Goal: Information Seeking & Learning: Check status

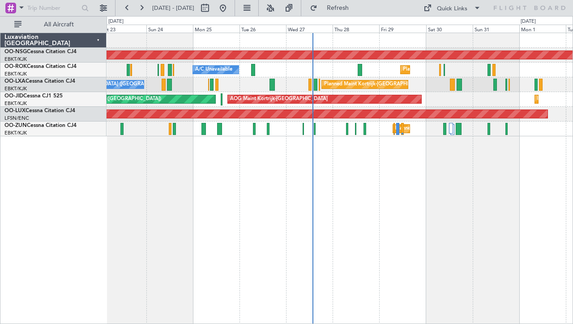
click at [417, 171] on div "Planned Maint [GEOGRAPHIC_DATA] ([GEOGRAPHIC_DATA]) Planned Maint [GEOGRAPHIC_D…" at bounding box center [340, 179] width 466 height 292
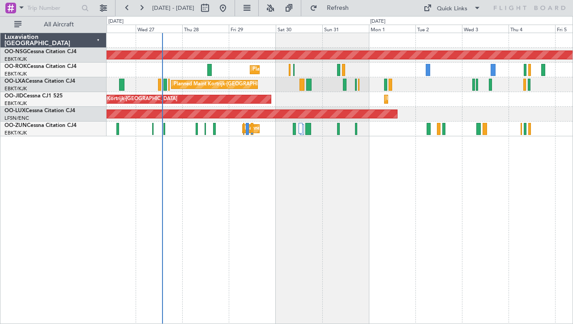
click at [283, 173] on div "Planned Maint [GEOGRAPHIC_DATA] ([GEOGRAPHIC_DATA]) Planned Maint [GEOGRAPHIC_D…" at bounding box center [340, 179] width 466 height 292
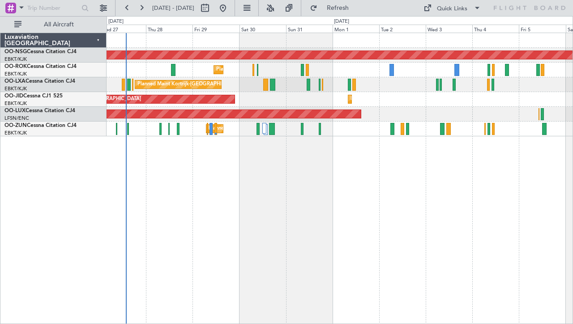
click at [302, 151] on div "Planned Maint [GEOGRAPHIC_DATA] ([GEOGRAPHIC_DATA]) Planned Maint [GEOGRAPHIC_D…" at bounding box center [340, 179] width 466 height 292
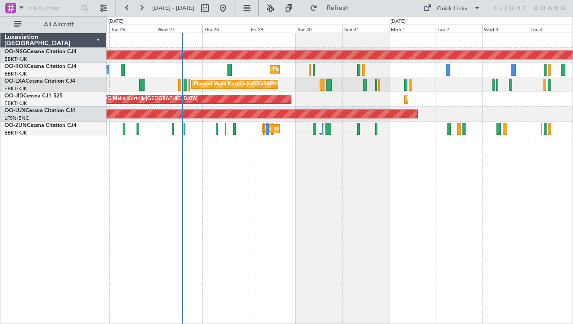
click at [286, 154] on div "Planned Maint [GEOGRAPHIC_DATA] ([GEOGRAPHIC_DATA]) Planned Maint [GEOGRAPHIC_D…" at bounding box center [340, 179] width 466 height 292
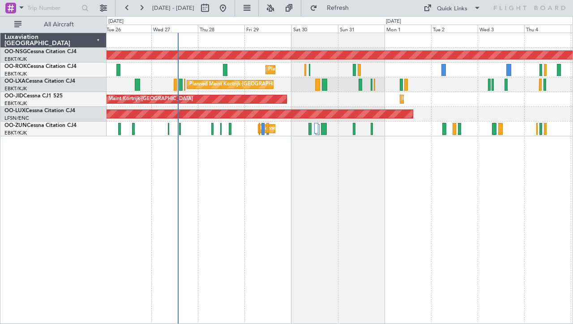
click at [505, 171] on div "Planned Maint [GEOGRAPHIC_DATA] ([GEOGRAPHIC_DATA]) Planned Maint [GEOGRAPHIC_D…" at bounding box center [340, 179] width 466 height 292
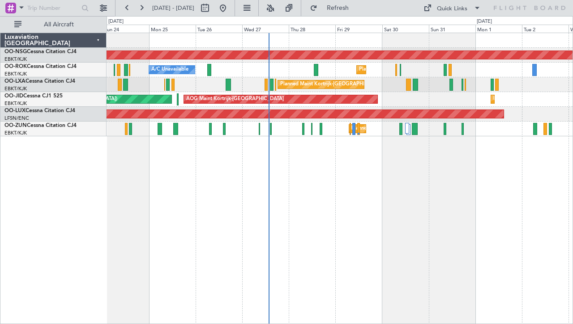
click at [391, 179] on div "Planned Maint [GEOGRAPHIC_DATA] ([GEOGRAPHIC_DATA]) Planned Maint [GEOGRAPHIC_D…" at bounding box center [340, 179] width 466 height 292
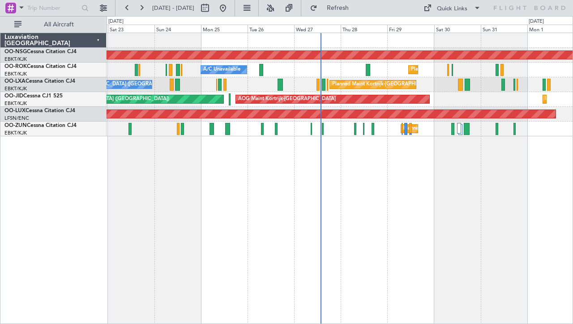
click at [266, 170] on div "Planned Maint [GEOGRAPHIC_DATA] ([GEOGRAPHIC_DATA]) Planned Maint [GEOGRAPHIC_D…" at bounding box center [340, 179] width 466 height 292
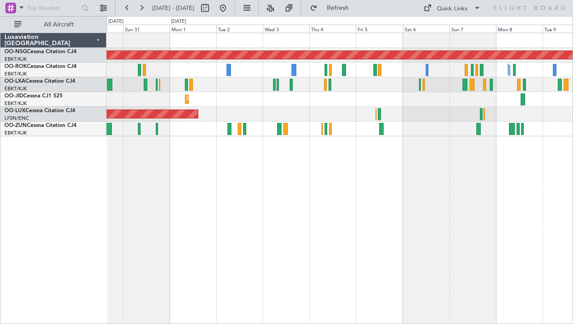
click at [282, 146] on div "Planned Maint [GEOGRAPHIC_DATA] ([GEOGRAPHIC_DATA]) Planned Maint [GEOGRAPHIC_D…" at bounding box center [340, 179] width 466 height 292
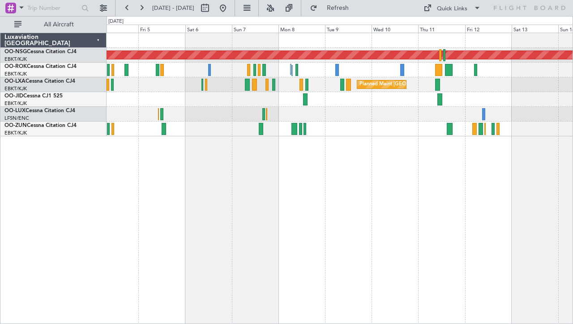
click at [372, 155] on div "Planned Maint [GEOGRAPHIC_DATA] ([GEOGRAPHIC_DATA]) Planned Maint [GEOGRAPHIC_D…" at bounding box center [340, 179] width 466 height 292
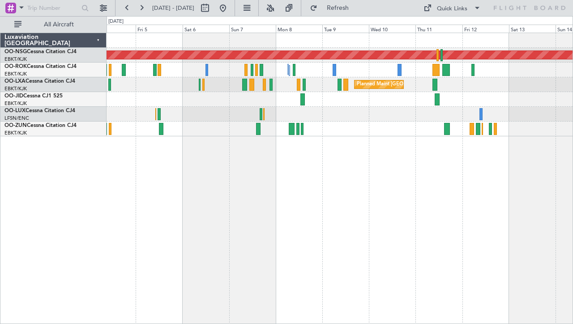
click at [336, 84] on div "Planned Maint [GEOGRAPHIC_DATA] ([GEOGRAPHIC_DATA] National)" at bounding box center [340, 84] width 466 height 15
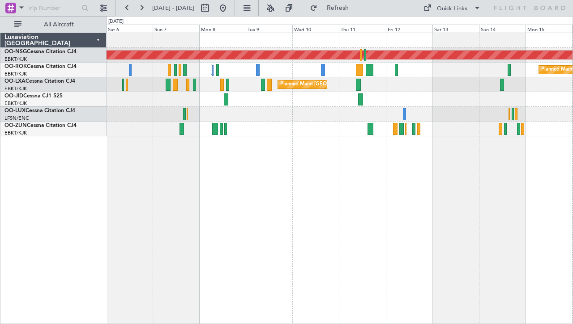
click at [274, 141] on div "Planned Maint [GEOGRAPHIC_DATA] ([GEOGRAPHIC_DATA]) Planned Maint [GEOGRAPHIC_D…" at bounding box center [340, 179] width 466 height 292
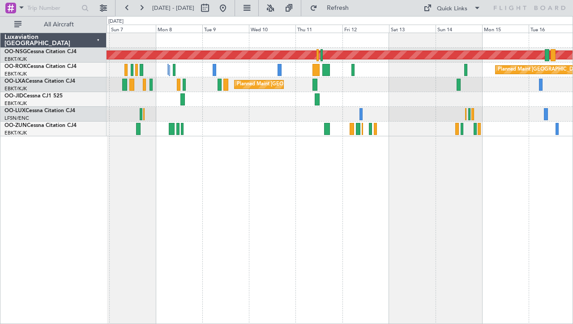
click at [338, 147] on div "Planned Maint [GEOGRAPHIC_DATA] ([GEOGRAPHIC_DATA]) Planned Maint [GEOGRAPHIC_D…" at bounding box center [340, 179] width 466 height 292
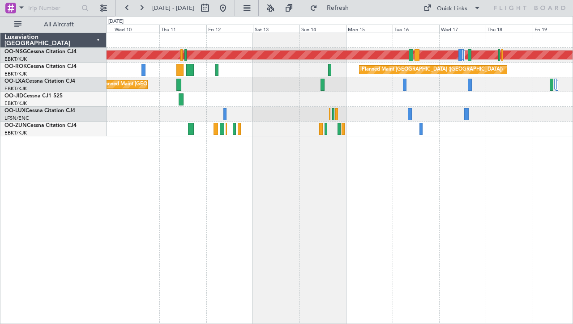
click at [277, 146] on div "Planned Maint [GEOGRAPHIC_DATA] ([GEOGRAPHIC_DATA]) Planned Maint [GEOGRAPHIC_D…" at bounding box center [340, 179] width 466 height 292
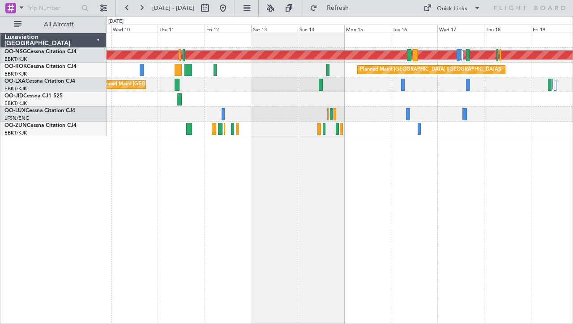
click at [306, 134] on div "Planned Maint Kortrijk-[GEOGRAPHIC_DATA]" at bounding box center [340, 129] width 466 height 15
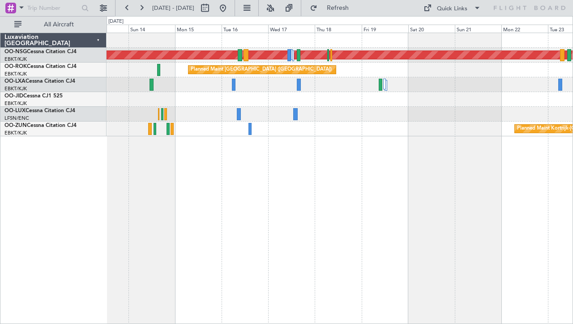
click at [349, 174] on div "Planned Maint [GEOGRAPHIC_DATA] ([GEOGRAPHIC_DATA]) Planned Maint [GEOGRAPHIC_D…" at bounding box center [340, 179] width 466 height 292
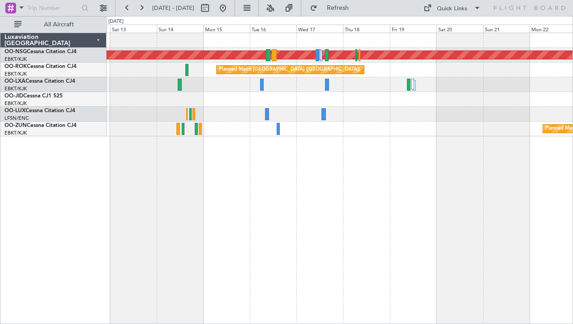
click at [472, 183] on div "Planned Maint [GEOGRAPHIC_DATA] ([GEOGRAPHIC_DATA]) Planned Maint [GEOGRAPHIC_D…" at bounding box center [340, 179] width 466 height 292
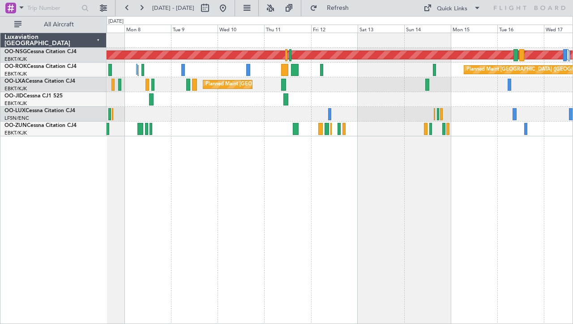
click at [342, 149] on div "Planned Maint [GEOGRAPHIC_DATA] ([GEOGRAPHIC_DATA]) Planned Maint [GEOGRAPHIC_D…" at bounding box center [340, 179] width 466 height 292
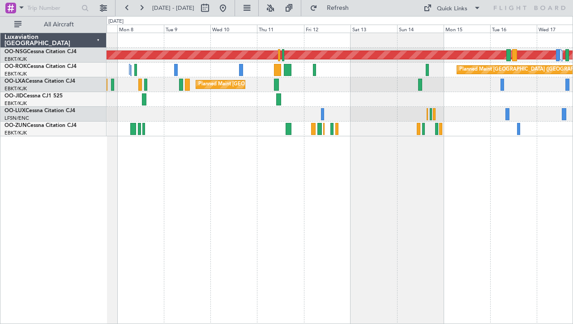
click at [251, 125] on div at bounding box center [340, 129] width 466 height 15
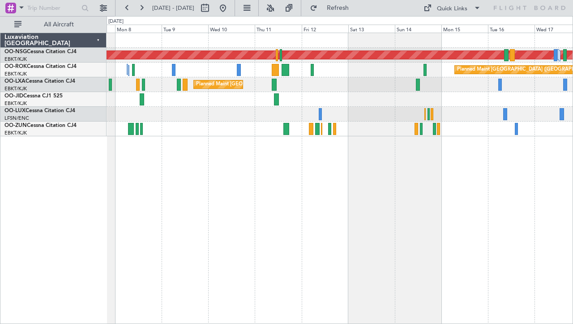
click at [232, 174] on div "Planned Maint [GEOGRAPHIC_DATA] ([GEOGRAPHIC_DATA]) Planned Maint [GEOGRAPHIC_D…" at bounding box center [340, 179] width 466 height 292
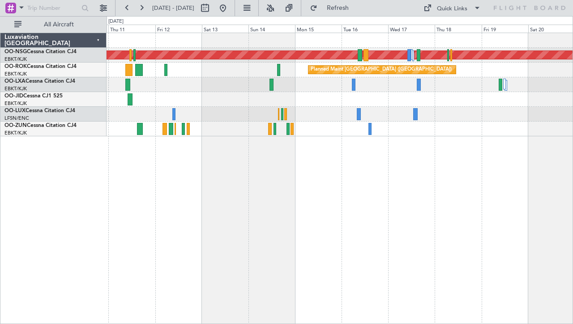
click at [320, 174] on div "Planned Maint [GEOGRAPHIC_DATA] ([GEOGRAPHIC_DATA]) Planned Maint [GEOGRAPHIC_D…" at bounding box center [340, 179] width 466 height 292
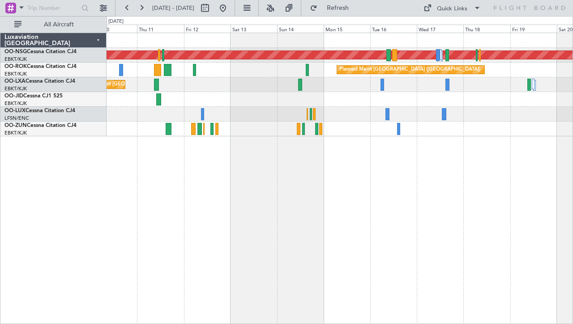
click at [348, 183] on div "Planned Maint [GEOGRAPHIC_DATA] ([GEOGRAPHIC_DATA]) Planned Maint [GEOGRAPHIC_D…" at bounding box center [340, 179] width 466 height 292
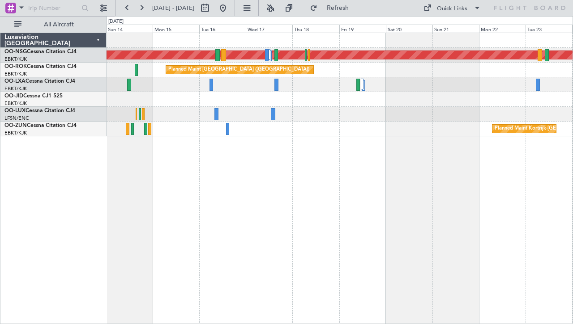
click at [263, 119] on div at bounding box center [340, 114] width 466 height 15
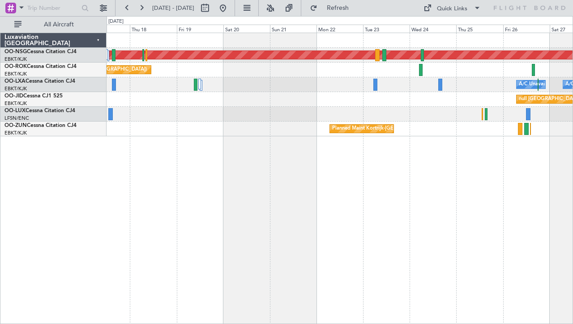
click at [344, 146] on div "Planned Maint [GEOGRAPHIC_DATA] ([GEOGRAPHIC_DATA]) Planned Maint [GEOGRAPHIC_D…" at bounding box center [340, 179] width 466 height 292
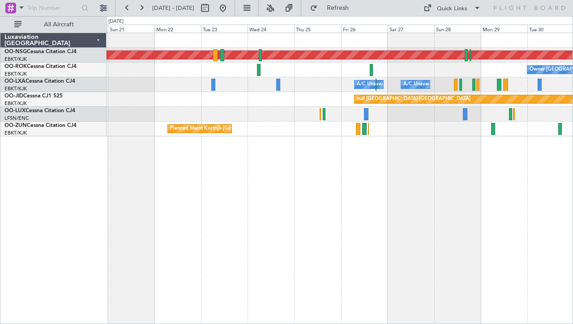
click at [315, 163] on div "Planned Maint [GEOGRAPHIC_DATA] ([GEOGRAPHIC_DATA]) Owner [GEOGRAPHIC_DATA]-[GE…" at bounding box center [340, 179] width 466 height 292
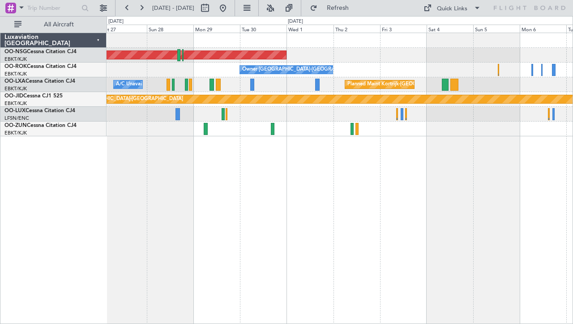
click at [289, 167] on div "Planned Maint [GEOGRAPHIC_DATA] ([GEOGRAPHIC_DATA]) Owner [GEOGRAPHIC_DATA]-[GE…" at bounding box center [340, 179] width 466 height 292
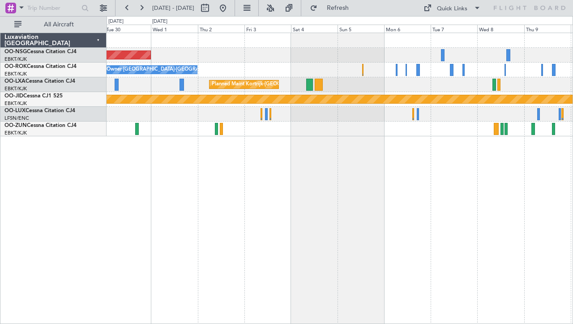
click at [213, 173] on div "Planned Maint [GEOGRAPHIC_DATA] ([GEOGRAPHIC_DATA]) Owner [GEOGRAPHIC_DATA]-[GE…" at bounding box center [340, 179] width 466 height 292
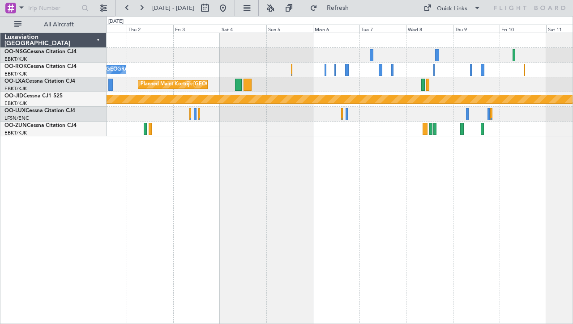
click at [295, 162] on div "Planned Maint [GEOGRAPHIC_DATA] ([GEOGRAPHIC_DATA]) Owner [GEOGRAPHIC_DATA]-[GE…" at bounding box center [340, 179] width 466 height 292
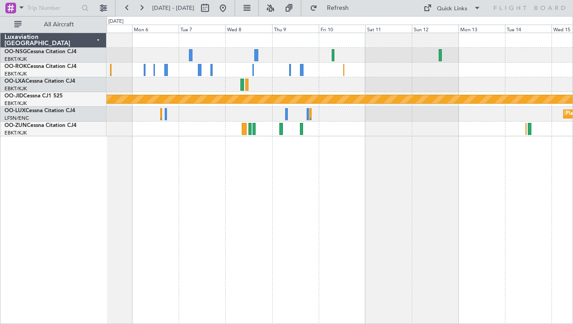
click at [202, 171] on div "Planned Maint Kortrijk-[GEOGRAPHIC_DATA] null [GEOGRAPHIC_DATA]-[GEOGRAPHIC_DAT…" at bounding box center [340, 179] width 466 height 292
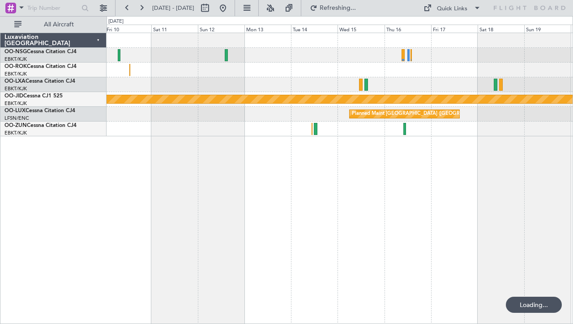
click at [230, 165] on div "null [GEOGRAPHIC_DATA]-[GEOGRAPHIC_DATA] Planned Maint [GEOGRAPHIC_DATA] ([GEOG…" at bounding box center [340, 179] width 466 height 292
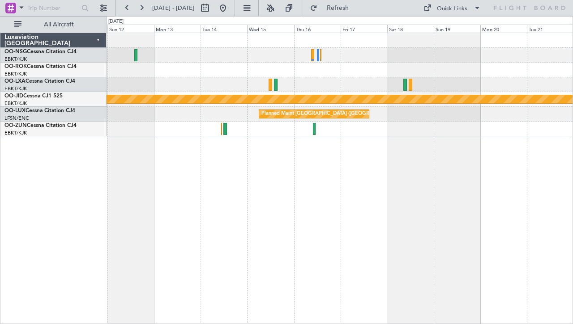
click at [132, 188] on div "null [GEOGRAPHIC_DATA]-[GEOGRAPHIC_DATA] Planned Maint [GEOGRAPHIC_DATA] ([GEOG…" at bounding box center [340, 179] width 466 height 292
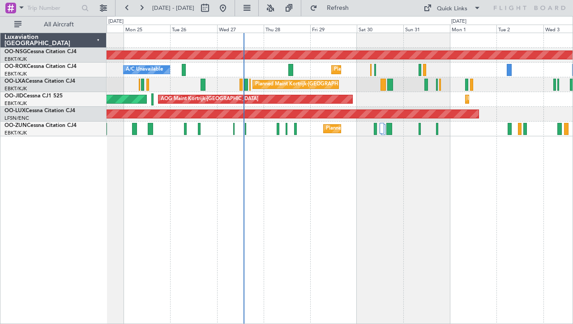
click at [344, 184] on div "Planned Maint Paris (Le Bourget) Planned Maint Kortrijk-Wevelgem A/C Unavailabl…" at bounding box center [340, 179] width 466 height 292
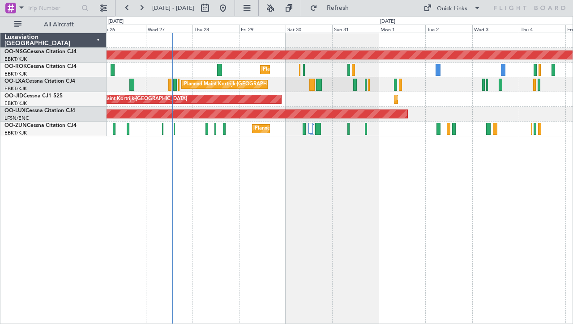
click at [322, 175] on div "Planned Maint [GEOGRAPHIC_DATA] ([GEOGRAPHIC_DATA]) Planned Maint [GEOGRAPHIC_D…" at bounding box center [340, 179] width 466 height 292
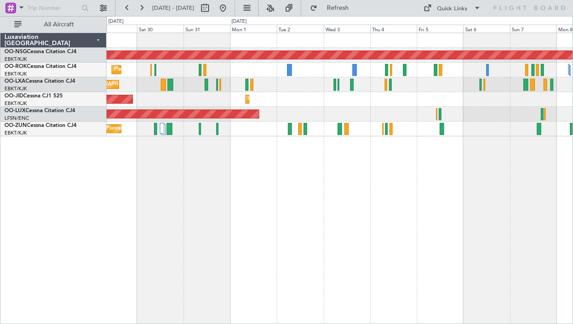
click at [201, 178] on div "Planned Maint Paris (Le Bourget) Planned Maint Kortrijk-Wevelgem Planned Maint …" at bounding box center [340, 179] width 466 height 292
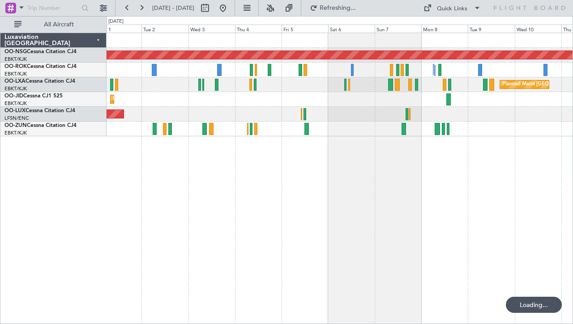
click at [228, 168] on div "Planned Maint Paris (Le Bourget) Planned Maint Brussels (Brussels National) Pla…" at bounding box center [340, 179] width 466 height 292
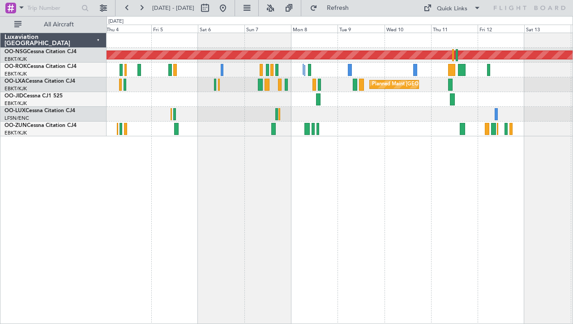
click at [454, 174] on div "Planned Maint Paris (Le Bourget) Planned Maint Paris (Le Bourget) Planned Maint…" at bounding box center [340, 179] width 466 height 292
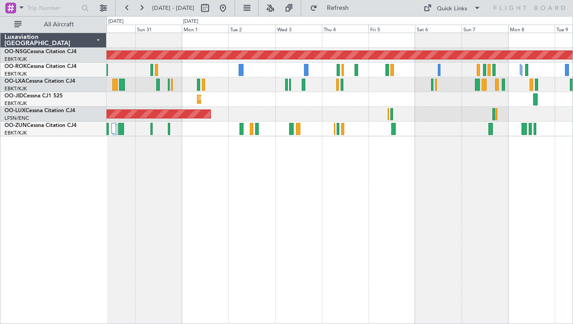
click at [358, 140] on div "Planned Maint Paris (Le Bourget) Planned Maint Kortrijk-Wevelgem Planned Maint …" at bounding box center [340, 179] width 466 height 292
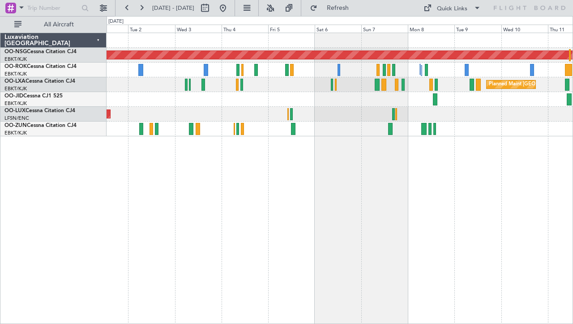
click at [439, 171] on div "Planned Maint Paris (Le Bourget) Planned Maint Brussels (Brussels National) Pla…" at bounding box center [340, 179] width 466 height 292
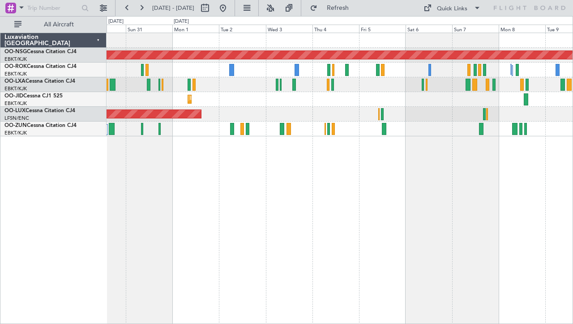
click at [257, 153] on div "Planned Maint Paris (Le Bourget) Planned Maint Kortrijk-Wevelgem Planned Maint …" at bounding box center [340, 179] width 466 height 292
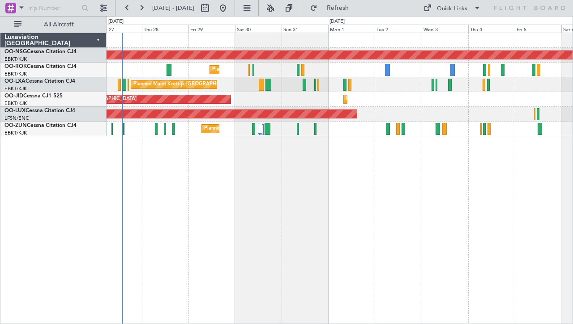
click at [358, 149] on div "Planned Maint [GEOGRAPHIC_DATA] ([GEOGRAPHIC_DATA]) Planned Maint [GEOGRAPHIC_D…" at bounding box center [340, 179] width 466 height 292
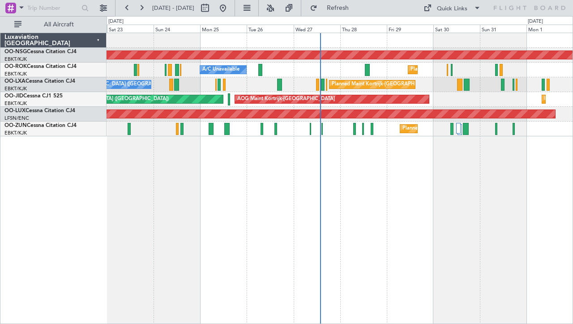
click at [266, 176] on div "Planned Maint Paris (Le Bourget) Planned Maint Kortrijk-Wevelgem A/C Unavailabl…" at bounding box center [340, 179] width 466 height 292
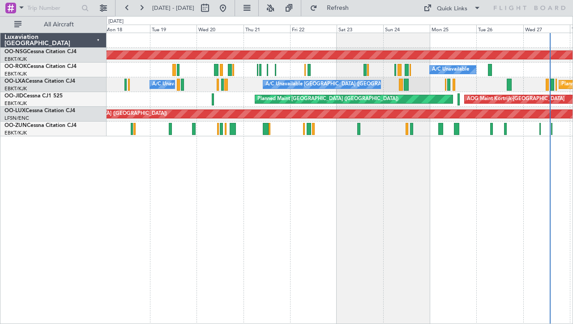
click at [460, 203] on div "Planned Maint Paris (Le Bourget) A/C Unavailable Planned Maint Kortrijk-Wevelge…" at bounding box center [340, 179] width 466 height 292
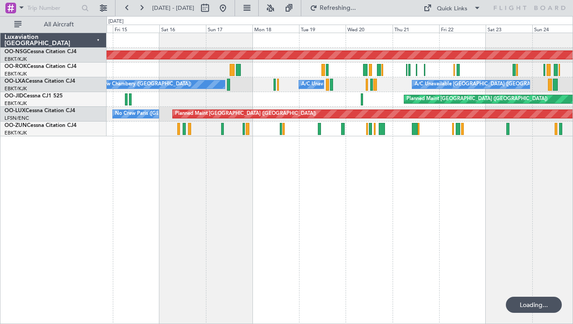
click at [439, 194] on div "Planned Maint Paris (Le Bourget) A/C Unavailable A/C Unavailable Brussels (Brus…" at bounding box center [340, 179] width 466 height 292
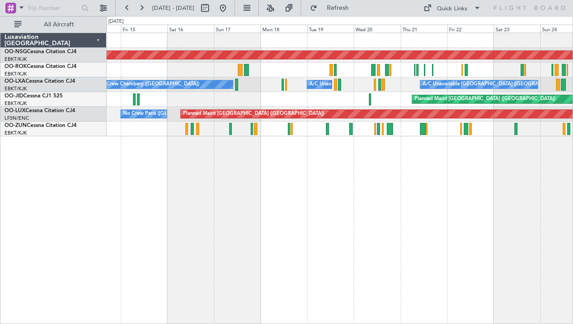
click at [455, 209] on div "Planned Maint Paris (Le Bourget) A/C Unavailable Unplanned Maint Kortrijk-Wevel…" at bounding box center [340, 179] width 466 height 292
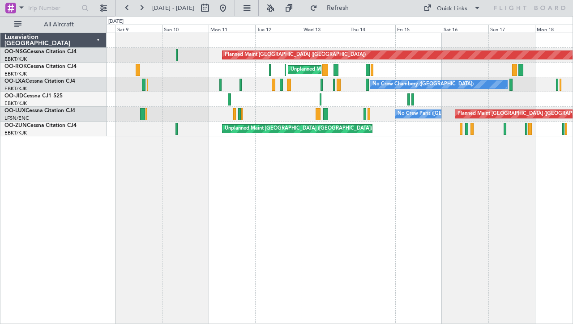
click at [473, 73] on div "Unplanned Maint Kortrijk-Wevelgem" at bounding box center [340, 70] width 466 height 15
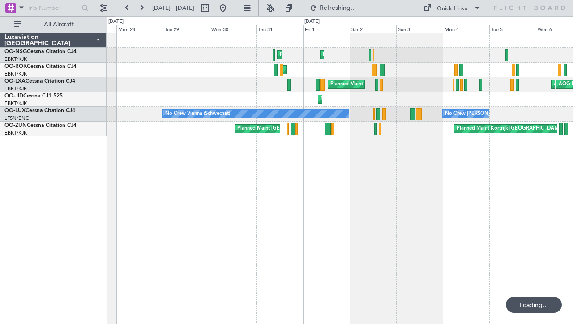
click at [547, 202] on div "Planned Maint Kortrijk-Wevelgem Planned Maint Kortrijk-Wevelgem Planned Maint K…" at bounding box center [340, 179] width 466 height 292
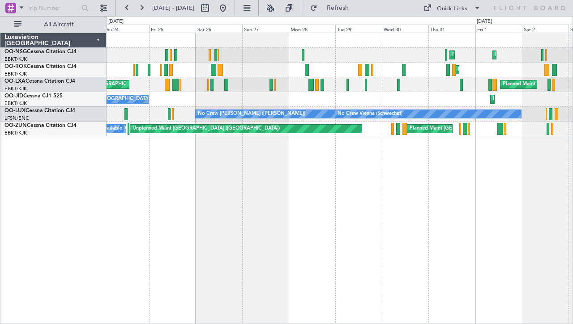
click at [545, 205] on div "Planned Maint Kortrijk-Wevelgem Planned Maint Kortrijk-Wevelgem Planned Maint K…" at bounding box center [340, 179] width 466 height 292
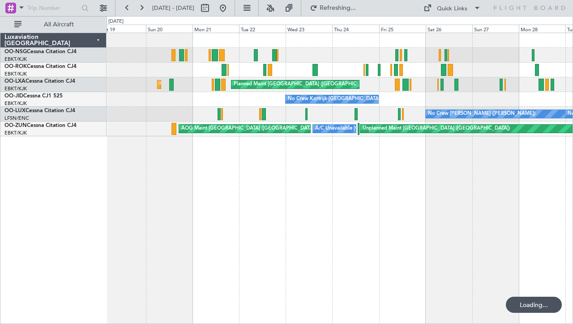
click at [403, 191] on div "Planned Maint Kortrijk-Wevelgem Planned Maint Kortrijk-Wevelgem Planned Maint P…" at bounding box center [340, 179] width 466 height 292
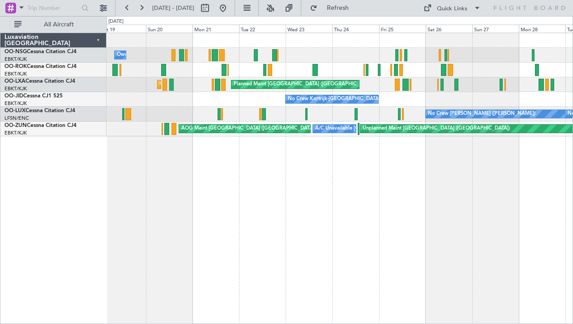
click at [109, 162] on div "Owner Kortrijk-Wevelgem Planned Maint Kortrijk-Wevelgem Planned Maint Kortrijk-…" at bounding box center [340, 179] width 466 height 292
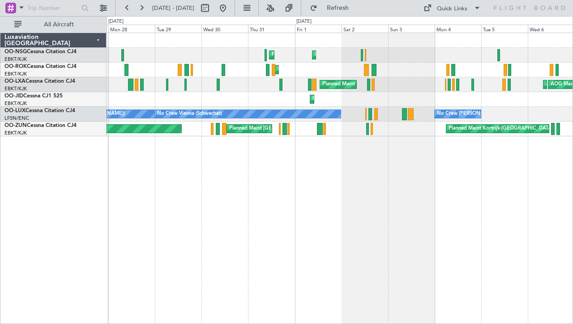
click at [137, 165] on div "Planned Maint Kortrijk-Wevelgem Planned Maint Kortrijk-Wevelgem Planned Maint K…" at bounding box center [340, 179] width 466 height 292
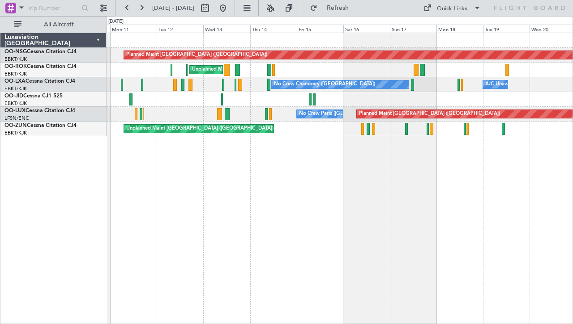
click at [163, 192] on div "Planned Maint Paris (Le Bourget) Unplanned Maint Kortrijk-Wevelgem No Crew Cham…" at bounding box center [340, 179] width 466 height 292
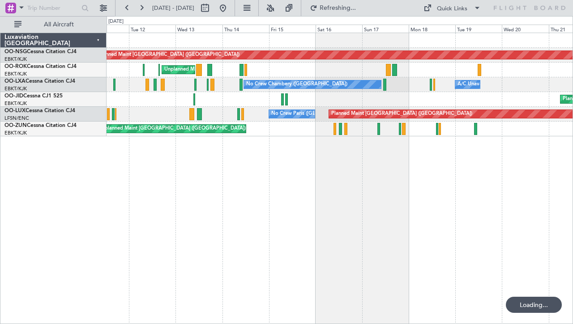
click at [207, 179] on div "Planned Maint Paris (Le Bourget) Unplanned Maint Kortrijk-Wevelgem No Crew Cham…" at bounding box center [340, 179] width 466 height 292
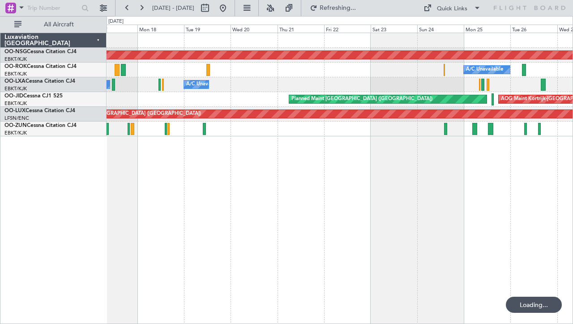
click at [210, 181] on div "Planned Maint Paris (Le Bourget) A/C Unavailable Planned Maint Kortrijk-Wevelge…" at bounding box center [340, 179] width 466 height 292
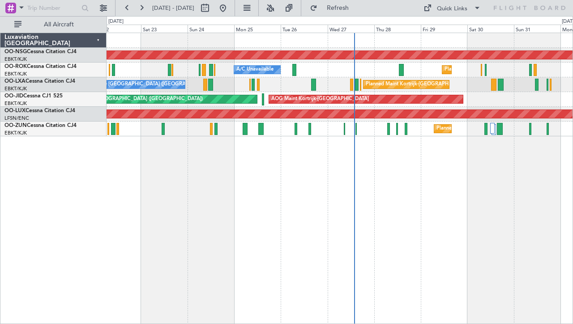
click at [149, 190] on div "Planned Maint Paris (Le Bourget) Planned Maint Kortrijk-Wevelgem A/C Unavailabl…" at bounding box center [340, 179] width 466 height 292
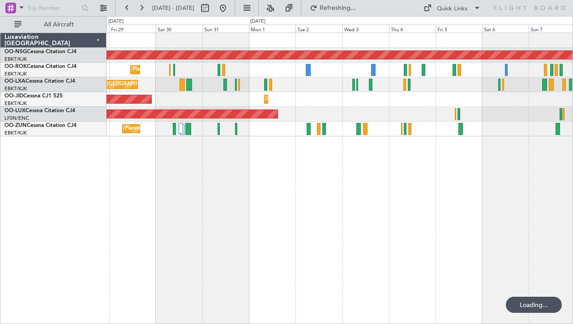
click at [140, 203] on div "Planned Maint Paris (Le Bourget) Planned Maint Kortrijk-Wevelgem Planned Maint …" at bounding box center [340, 179] width 466 height 292
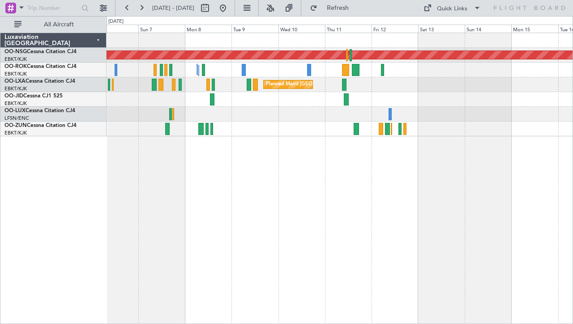
click at [185, 189] on div "Planned Maint Paris (Le Bourget) Planned Maint Brussels (Brussels National)" at bounding box center [340, 179] width 466 height 292
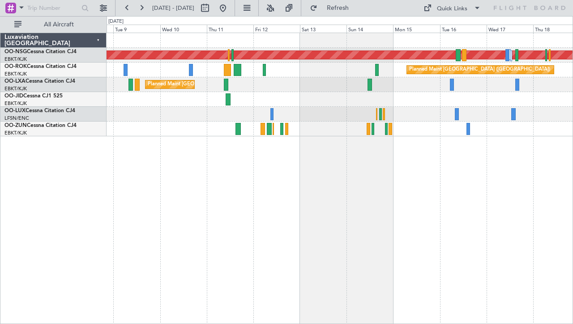
click at [108, 169] on div "Planned Maint [GEOGRAPHIC_DATA] ([GEOGRAPHIC_DATA]) Planned Maint [GEOGRAPHIC_D…" at bounding box center [340, 179] width 466 height 292
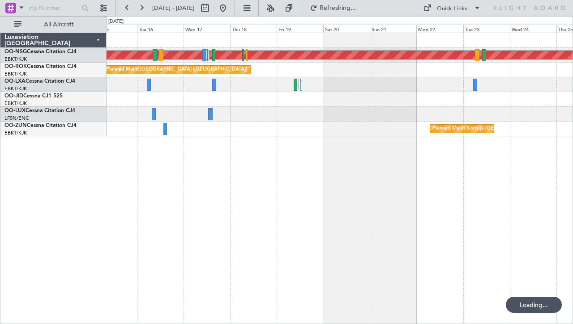
click at [121, 177] on div "Planned Maint [GEOGRAPHIC_DATA] ([GEOGRAPHIC_DATA]) Planned Maint [GEOGRAPHIC_D…" at bounding box center [340, 179] width 466 height 292
